Goal: Use online tool/utility: Utilize a website feature to perform a specific function

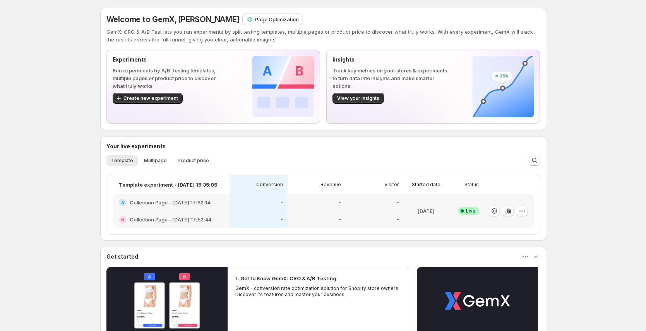
click at [255, 20] on p "Page Optimization" at bounding box center [277, 19] width 44 height 8
click at [255, 21] on p "Page Optimization" at bounding box center [277, 19] width 44 height 8
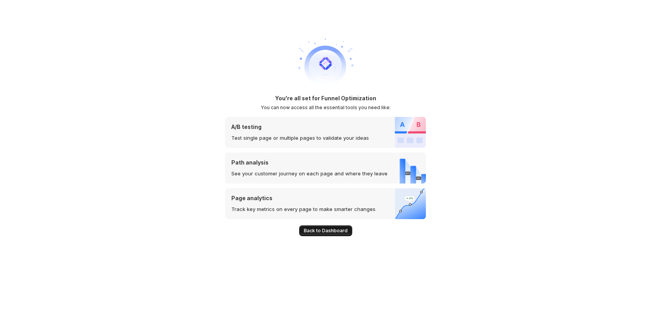
click at [328, 230] on span "Back to Dashboard" at bounding box center [326, 231] width 44 height 6
